Goal: Find specific page/section

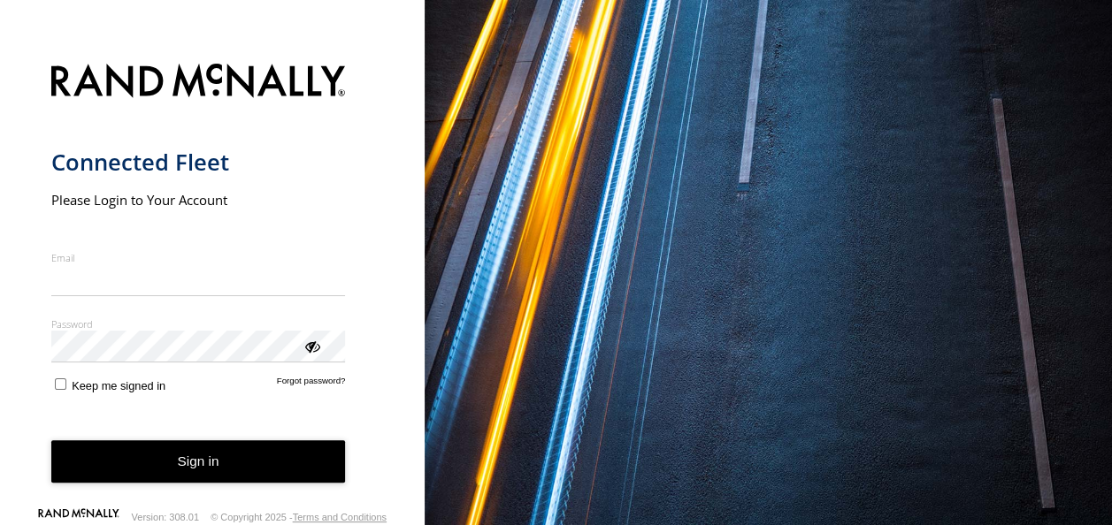
type input "**********"
click at [122, 397] on form "**********" at bounding box center [212, 282] width 323 height 459
click at [124, 450] on button "Sign in" at bounding box center [198, 461] width 294 height 43
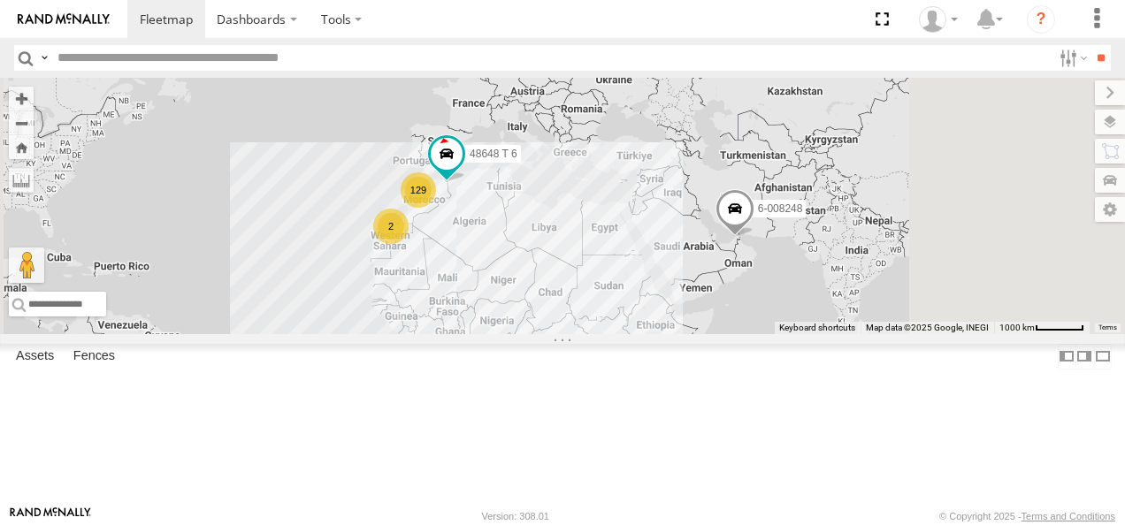
click at [239, 62] on input "text" at bounding box center [550, 58] width 1001 height 26
paste input "*****"
type input "*****"
click at [1090, 45] on input "**" at bounding box center [1100, 58] width 20 height 26
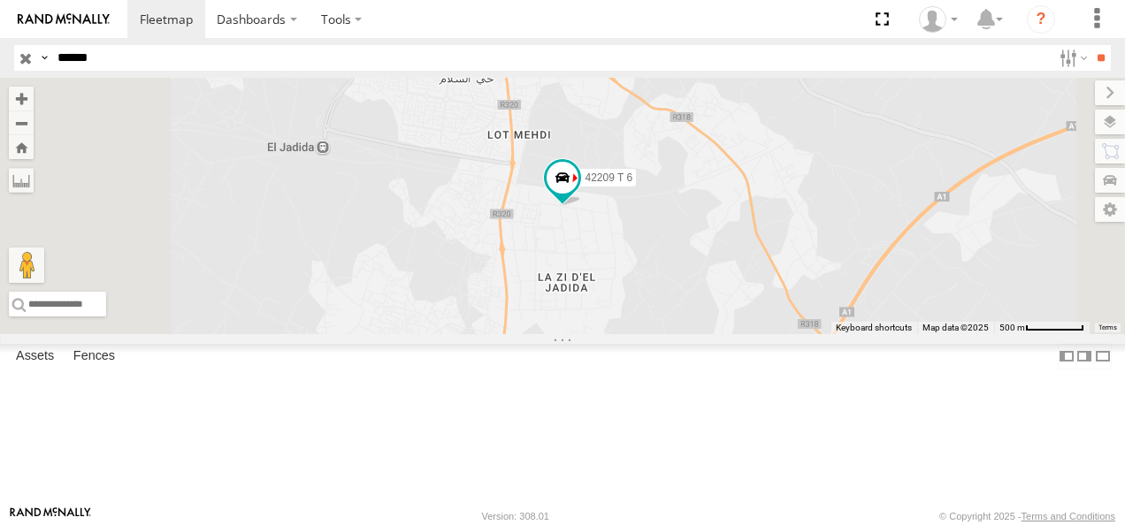
click at [0, 0] on span at bounding box center [0, 0] width 0 height 0
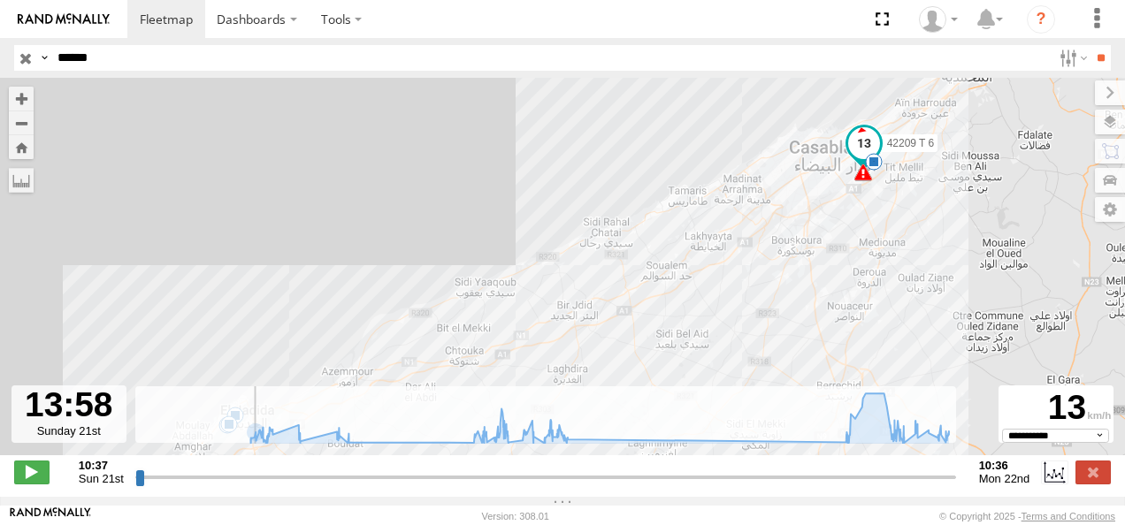
drag, startPoint x: 138, startPoint y: 486, endPoint x: 251, endPoint y: 487, distance: 113.2
click at [251, 486] on input "range" at bounding box center [545, 477] width 821 height 17
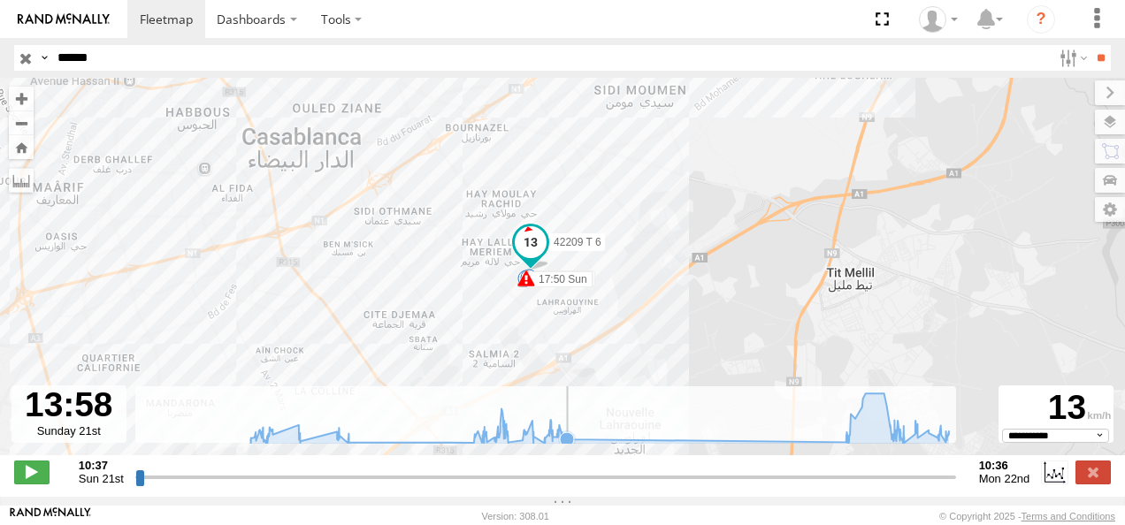
drag, startPoint x: 773, startPoint y: 175, endPoint x: 702, endPoint y: 414, distance: 249.0
click at [702, 414] on div "← Move left → Move right ↑ Move up ↓ Move down + Zoom in - Zoom out Home Jump l…" at bounding box center [562, 287] width 1125 height 419
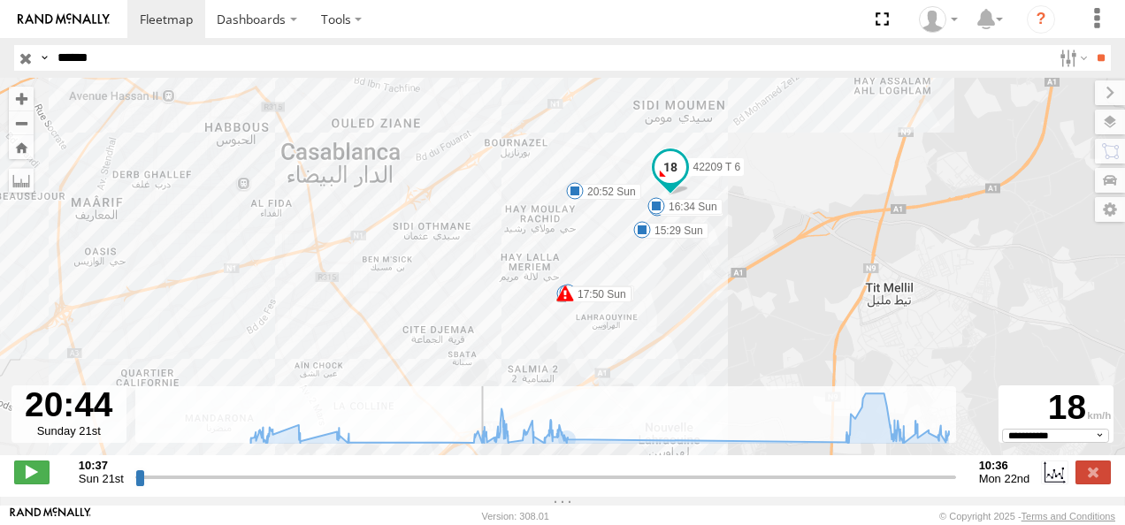
drag, startPoint x: 253, startPoint y: 486, endPoint x: 481, endPoint y: 518, distance: 230.4
click at [481, 486] on input "range" at bounding box center [545, 477] width 821 height 17
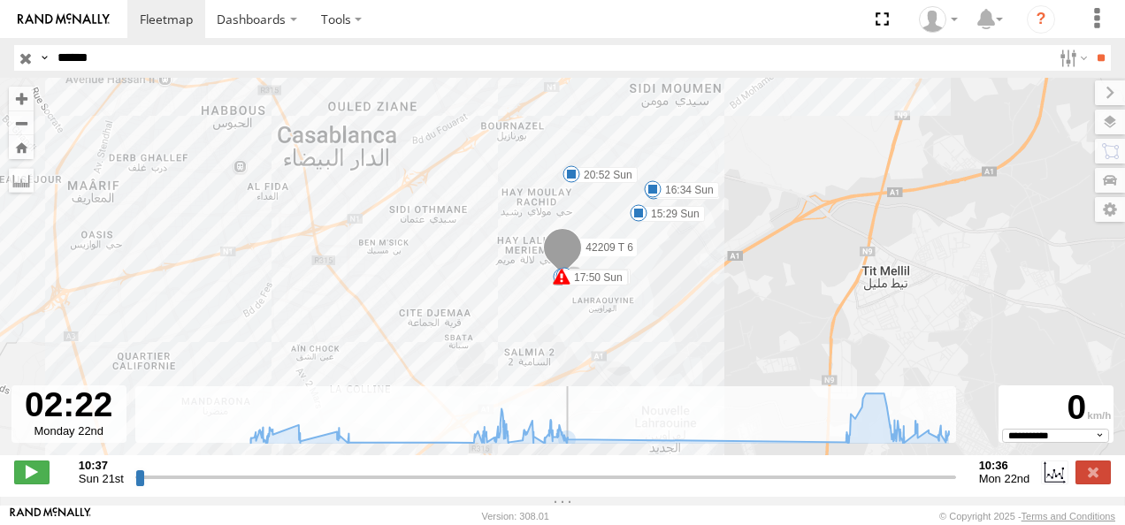
drag, startPoint x: 481, startPoint y: 492, endPoint x: 673, endPoint y: 509, distance: 192.6
click at [673, 486] on input "range" at bounding box center [545, 477] width 821 height 17
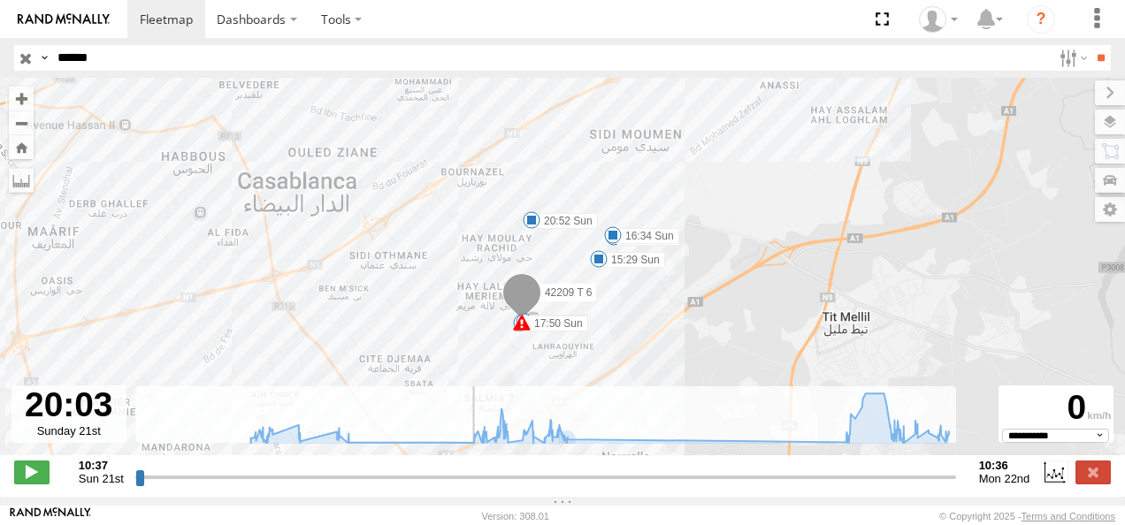
drag, startPoint x: 675, startPoint y: 490, endPoint x: 458, endPoint y: 488, distance: 216.7
click at [458, 486] on input "range" at bounding box center [545, 477] width 821 height 17
drag, startPoint x: 458, startPoint y: 488, endPoint x: 336, endPoint y: 474, distance: 122.9
click at [336, 474] on input "range" at bounding box center [545, 477] width 821 height 17
click at [336, 474] on div "Created with Highcharts 6.0.7 [DOMAIN_NAME] 10:37 11:37 12:37 13:37 14:37 15:37…" at bounding box center [545, 472] width 821 height 27
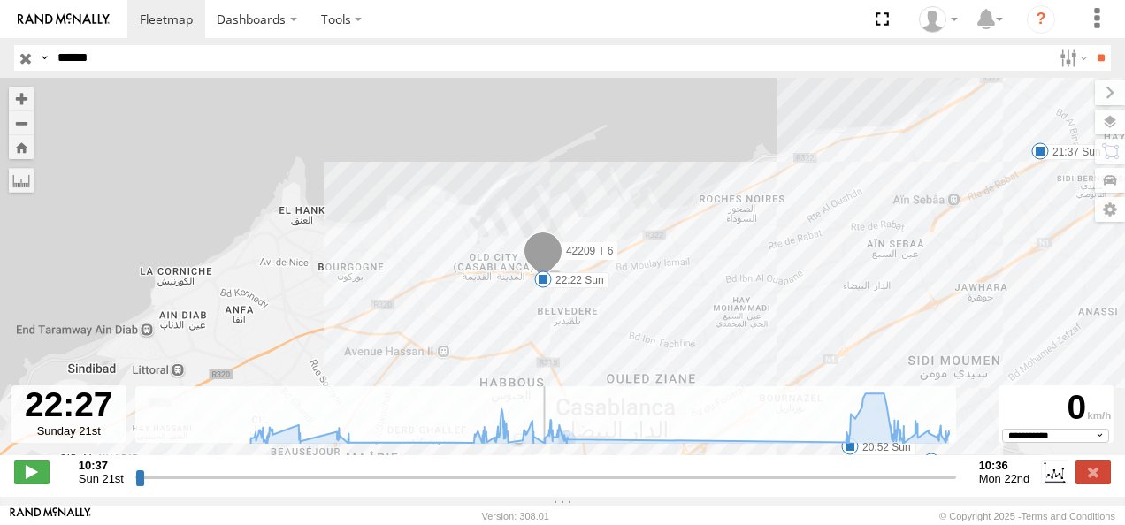
drag, startPoint x: 337, startPoint y: 481, endPoint x: 539, endPoint y: 500, distance: 203.4
click at [539, 486] on input "range" at bounding box center [545, 477] width 821 height 17
click at [546, 497] on div "← Move left → Move right ↑ Move up ↓ Move down + Zoom in - Zoom out Home Jump l…" at bounding box center [562, 287] width 1125 height 419
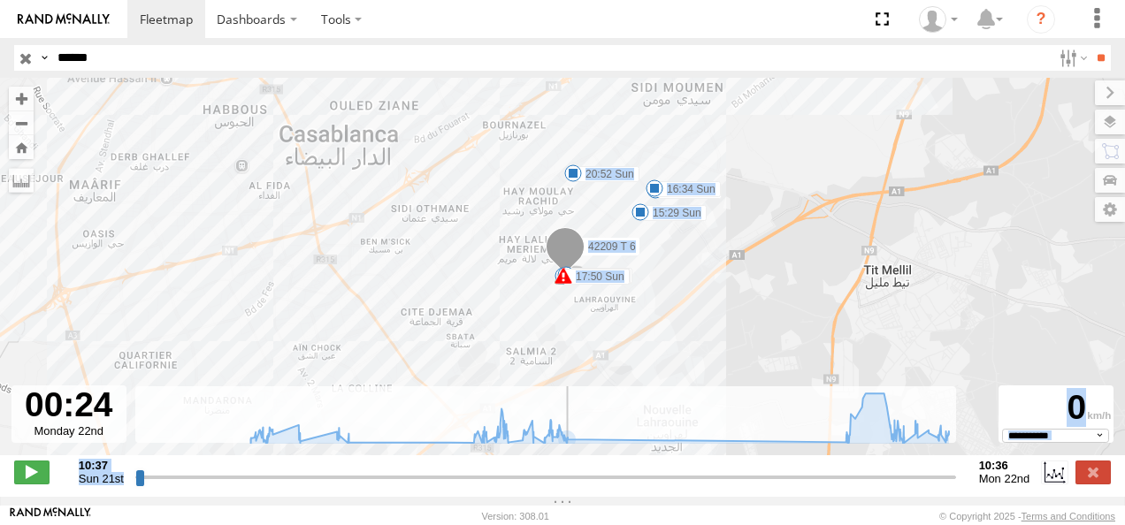
drag, startPoint x: 546, startPoint y: 502, endPoint x: 605, endPoint y: 501, distance: 59.3
click at [605, 486] on input "range" at bounding box center [545, 477] width 821 height 17
click at [642, 305] on div "42209 T 6 16:45 Sun 17:27 Sun 17:50 Sun 17:50 Sun 20:27 Sun 09:22 Mon 09:44 Mon…" at bounding box center [562, 276] width 1125 height 396
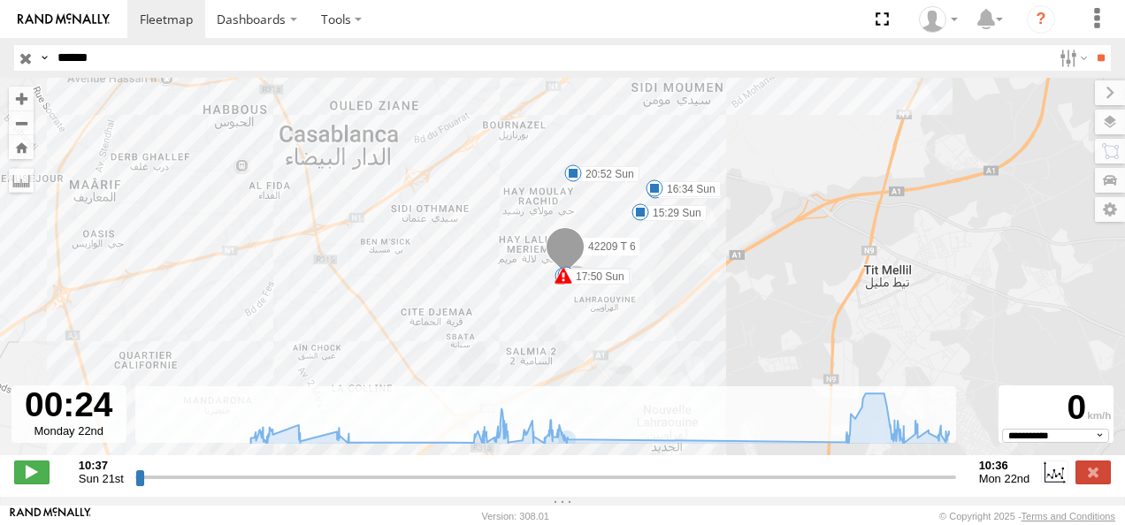
click at [568, 497] on div "← Move left → Move right ↑ Move up ↓ Move down + Zoom in - Zoom out Home Jump l…" at bounding box center [562, 287] width 1125 height 419
drag, startPoint x: 600, startPoint y: 486, endPoint x: 776, endPoint y: 498, distance: 175.5
click at [776, 486] on input "range" at bounding box center [545, 477] width 821 height 17
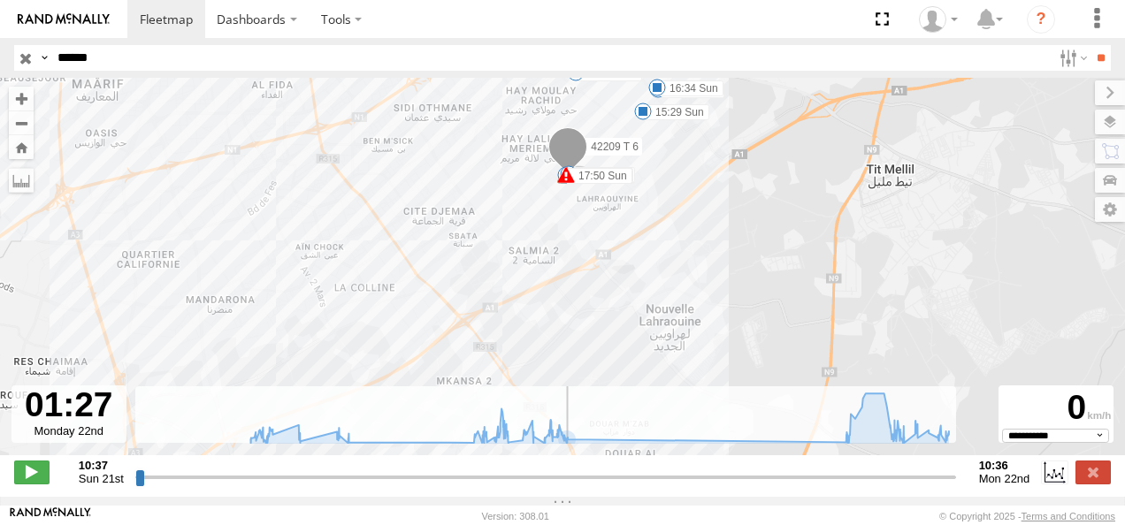
drag, startPoint x: 775, startPoint y: 486, endPoint x: 640, endPoint y: 490, distance: 134.5
type input "**********"
click at [640, 486] on input "range" at bounding box center [545, 477] width 821 height 17
